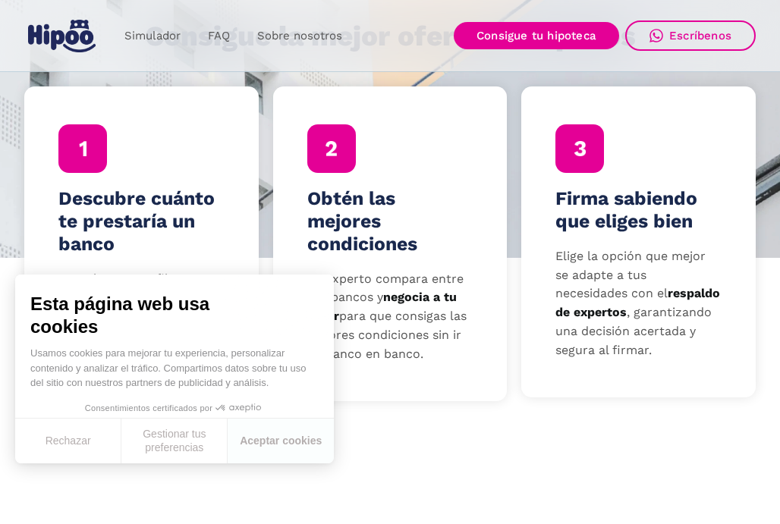
scroll to position [489, 0]
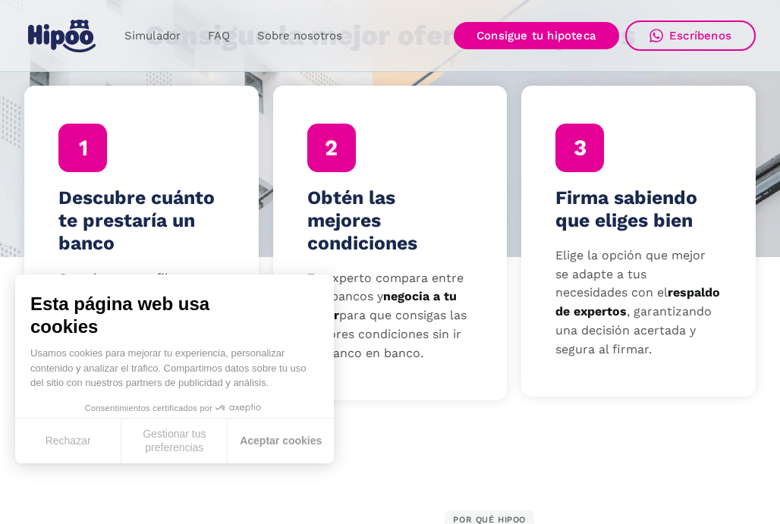
click at [276, 442] on button "Aceptar cookies" at bounding box center [281, 441] width 106 height 45
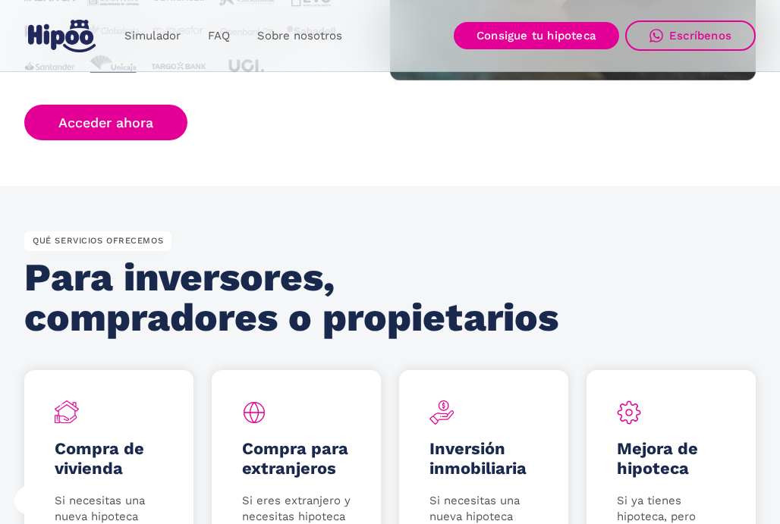
scroll to position [1875, 0]
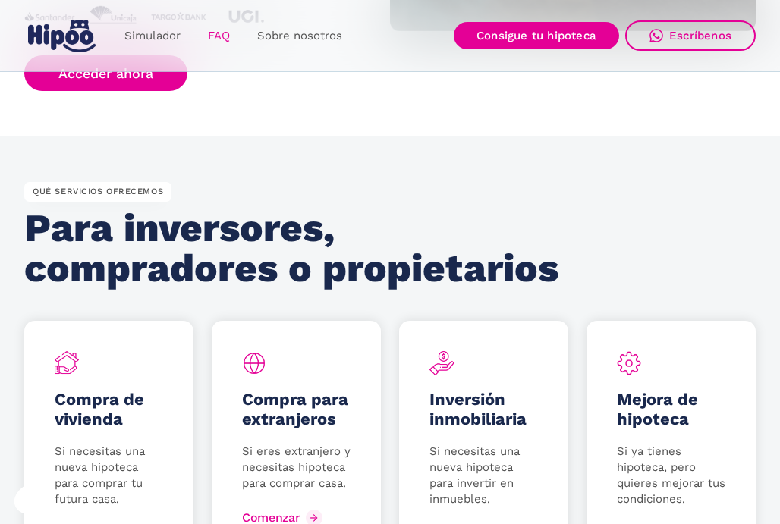
click at [215, 40] on link "FAQ" at bounding box center [218, 36] width 49 height 30
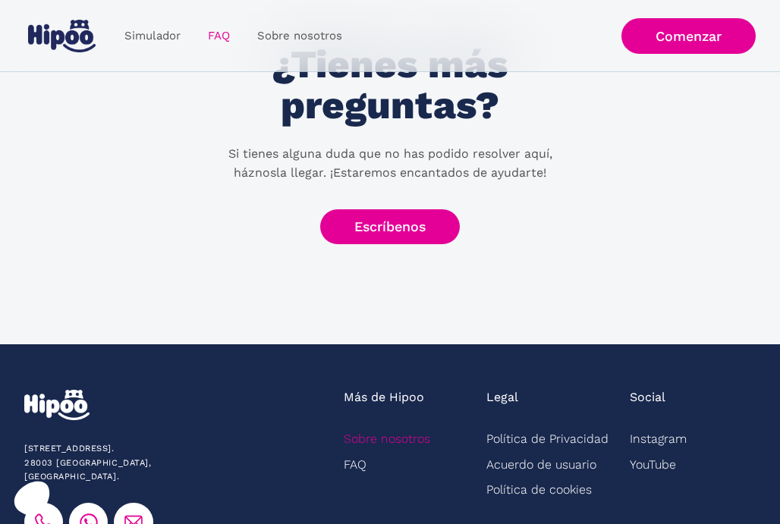
scroll to position [771, 0]
click at [373, 436] on link "Sobre nosotros" at bounding box center [387, 438] width 86 height 25
click at [401, 438] on link "Sobre nosotros" at bounding box center [387, 438] width 86 height 25
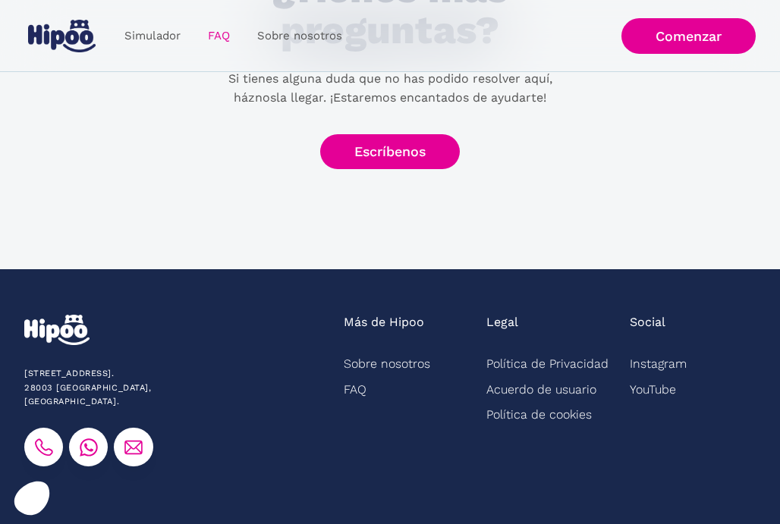
scroll to position [847, 0]
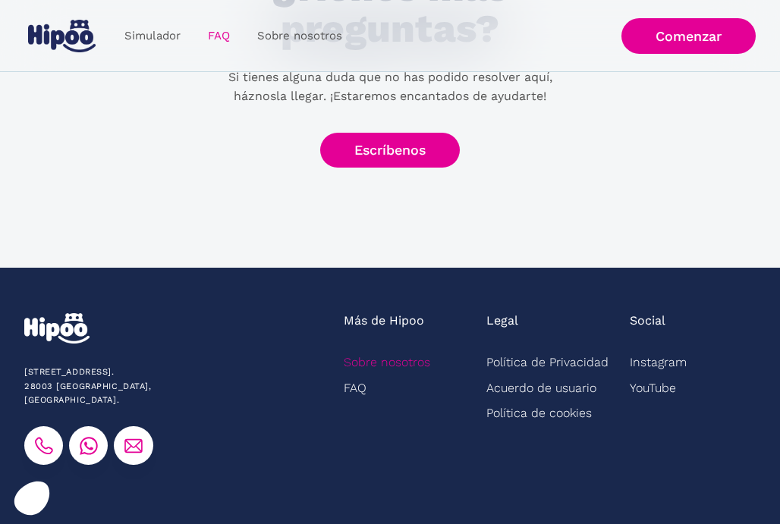
click at [417, 358] on link "Sobre nosotros" at bounding box center [387, 362] width 86 height 25
click at [417, 357] on link "Sobre nosotros" at bounding box center [387, 362] width 86 height 25
click at [387, 364] on link "Sobre nosotros" at bounding box center [387, 362] width 86 height 25
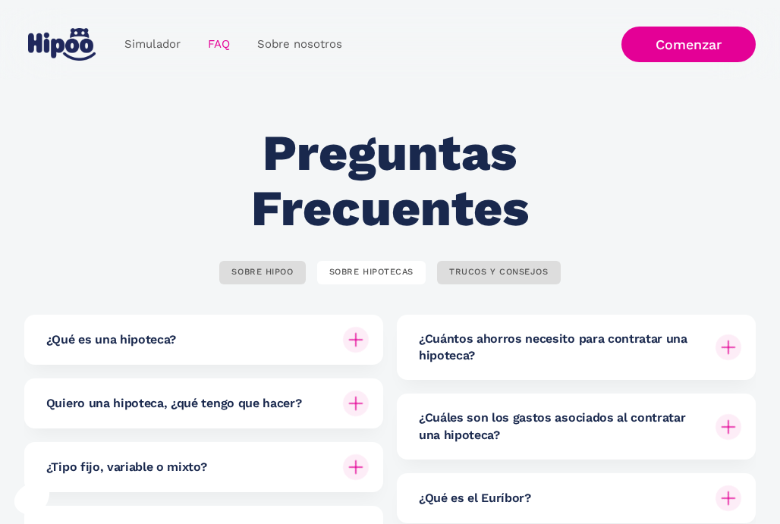
scroll to position [0, 0]
click at [270, 52] on link "Sobre nosotros" at bounding box center [300, 45] width 112 height 30
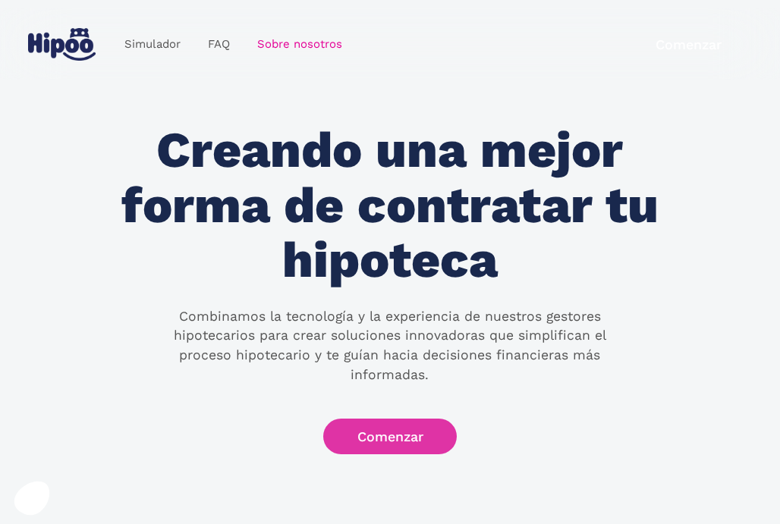
click at [376, 428] on link "Comenzar" at bounding box center [390, 437] width 134 height 36
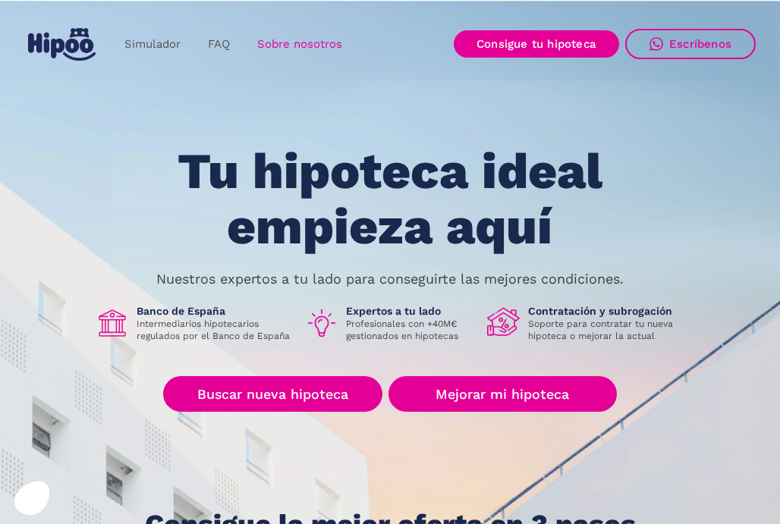
click at [278, 50] on link "Sobre nosotros" at bounding box center [300, 45] width 112 height 30
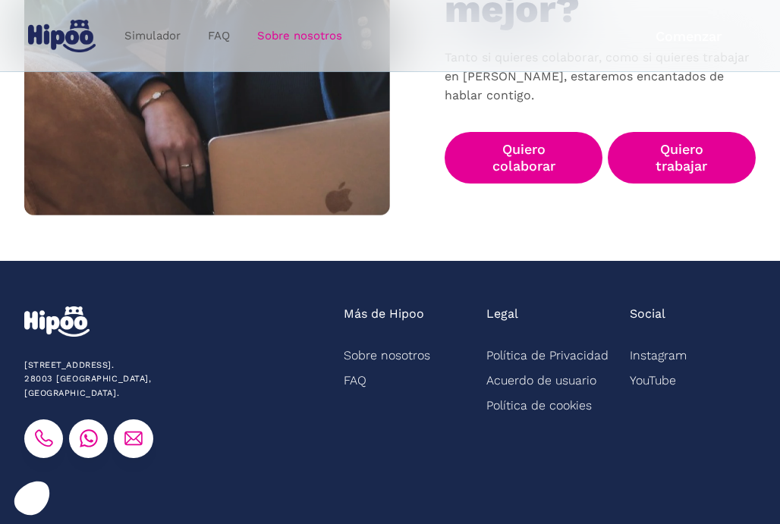
scroll to position [2411, 0]
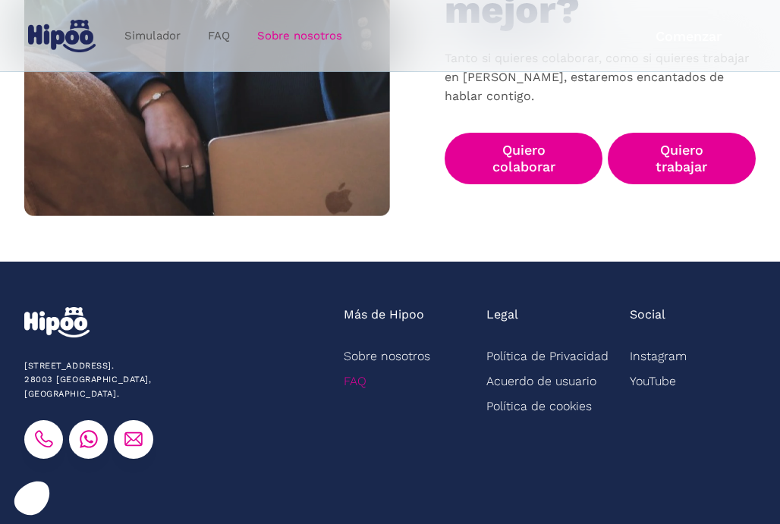
click at [362, 369] on link "FAQ" at bounding box center [355, 381] width 23 height 25
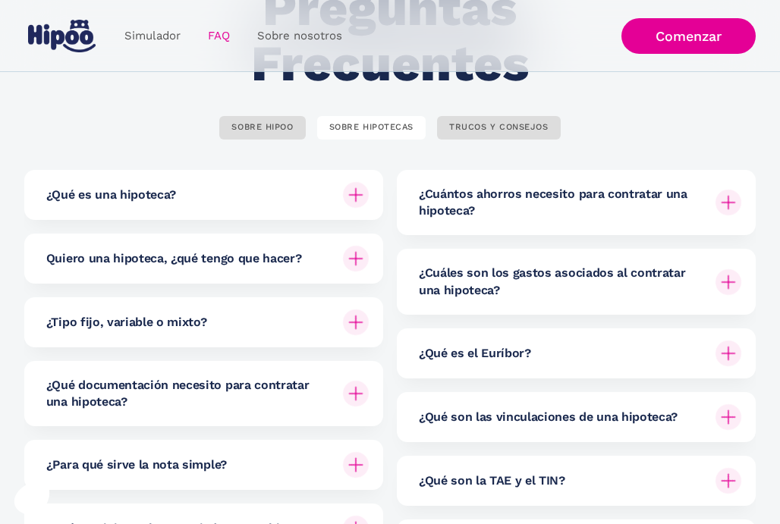
scroll to position [163, 0]
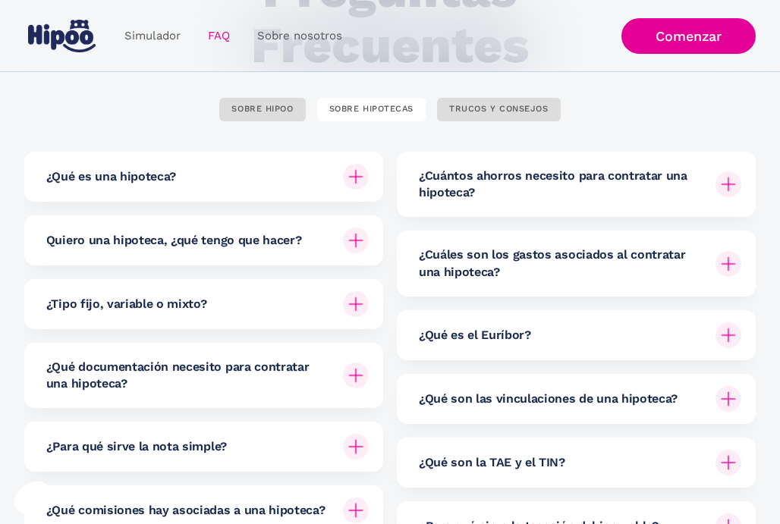
click at [456, 187] on h6 "¿Cuántos ahorros necesito para contratar una hipoteca?" at bounding box center [561, 185] width 285 height 34
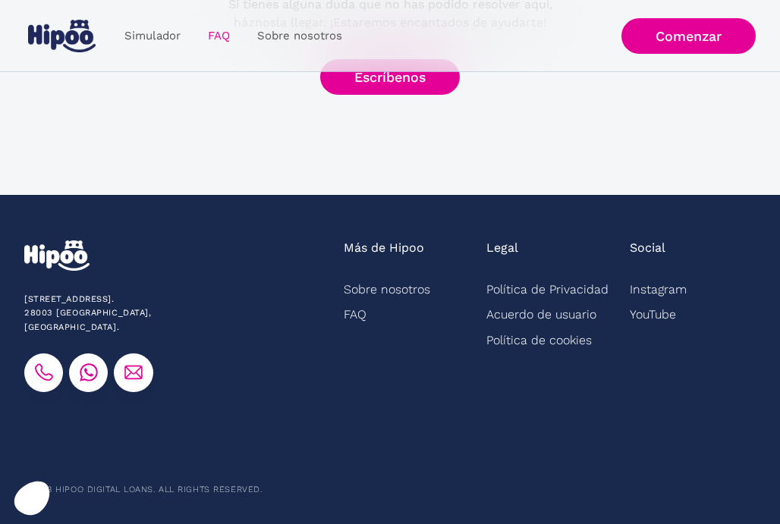
scroll to position [1203, 0]
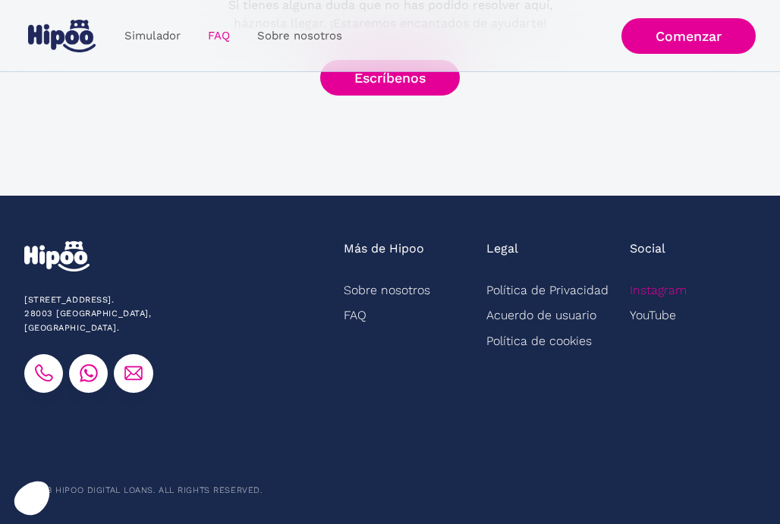
click at [659, 292] on link "Instagram" at bounding box center [658, 290] width 57 height 25
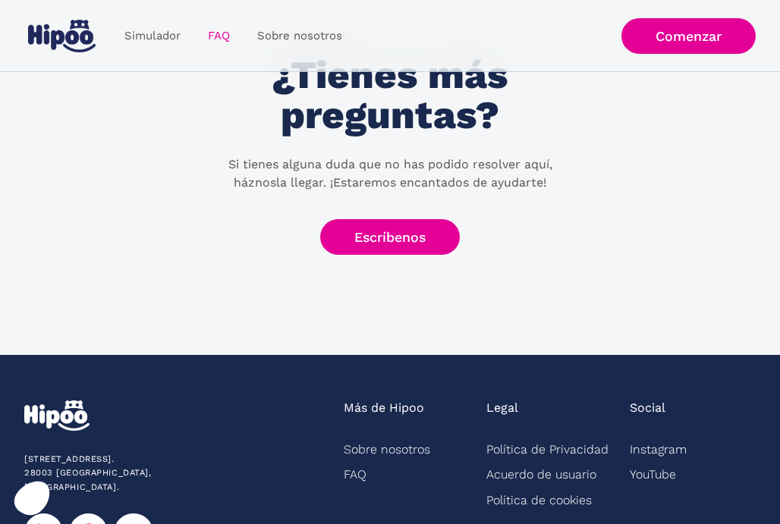
scroll to position [1044, 0]
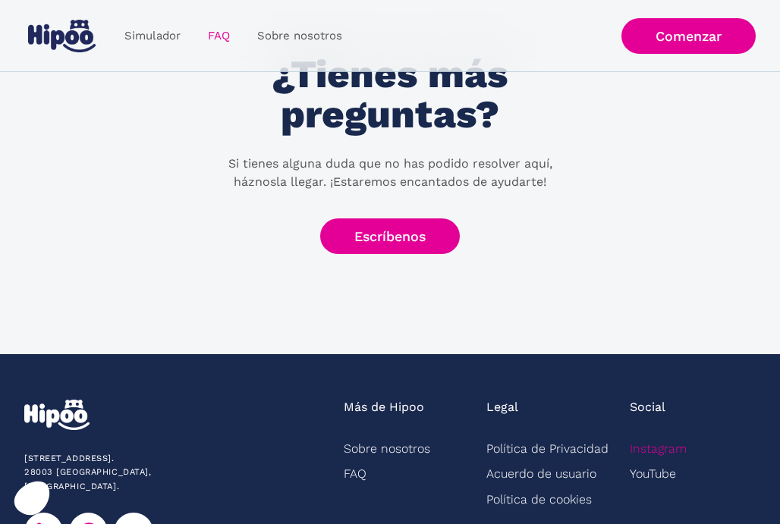
click at [656, 457] on link "Instagram" at bounding box center [658, 448] width 57 height 25
